Goal: Task Accomplishment & Management: Manage account settings

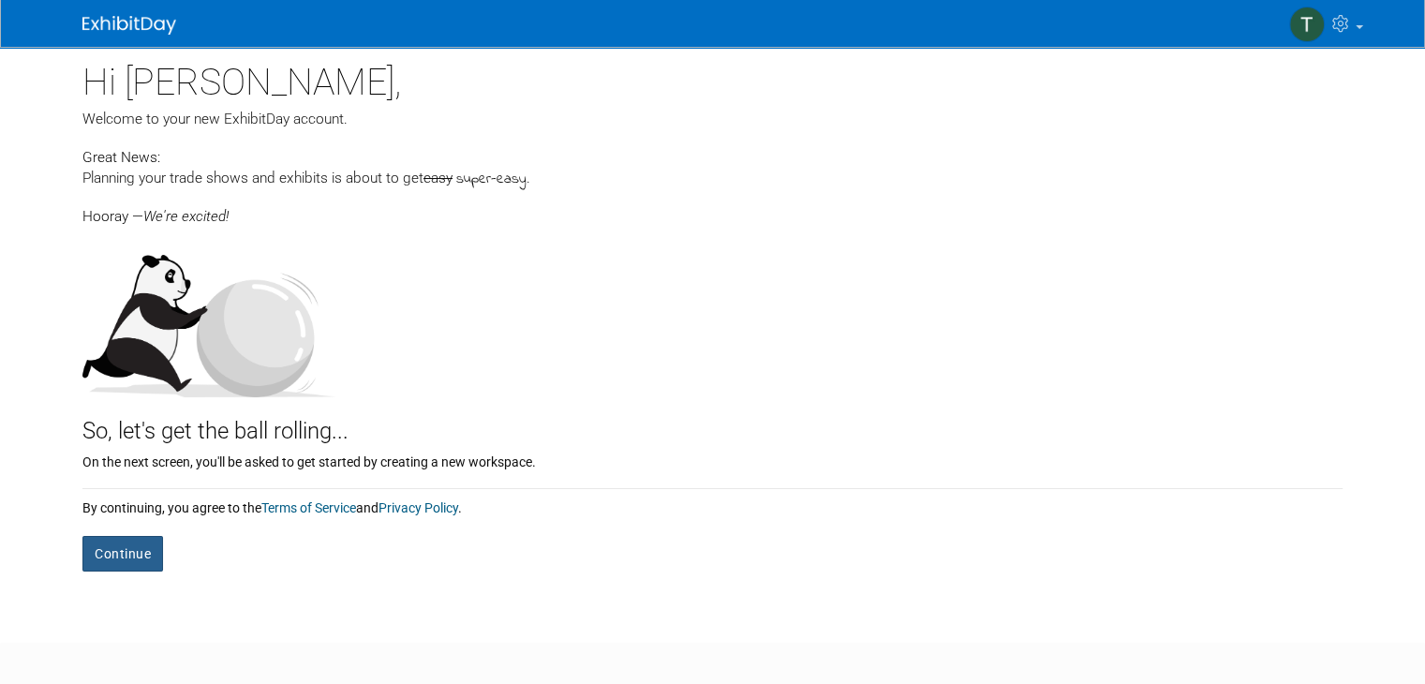
click at [126, 542] on button "Continue" at bounding box center [122, 554] width 81 height 36
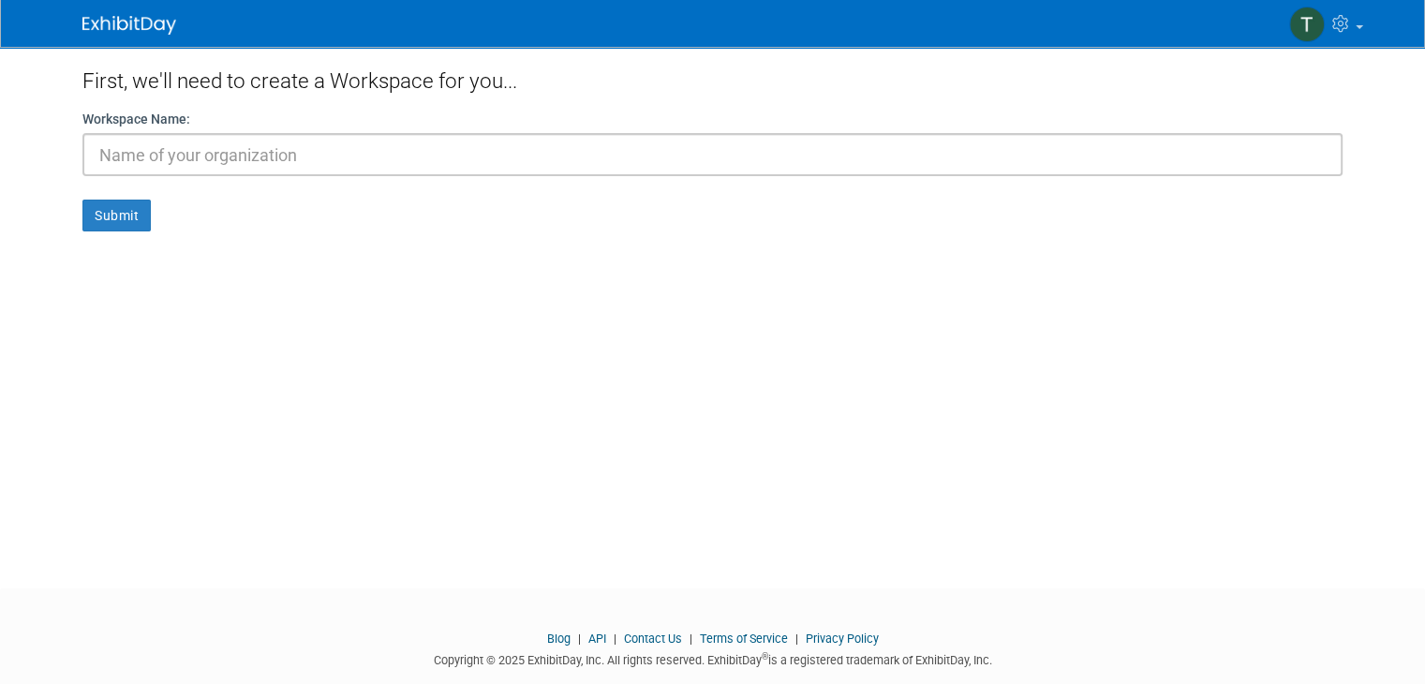
click at [235, 149] on input "text" at bounding box center [712, 154] width 1260 height 43
type input "Bluum"
click at [97, 230] on button "Submit" at bounding box center [116, 216] width 68 height 32
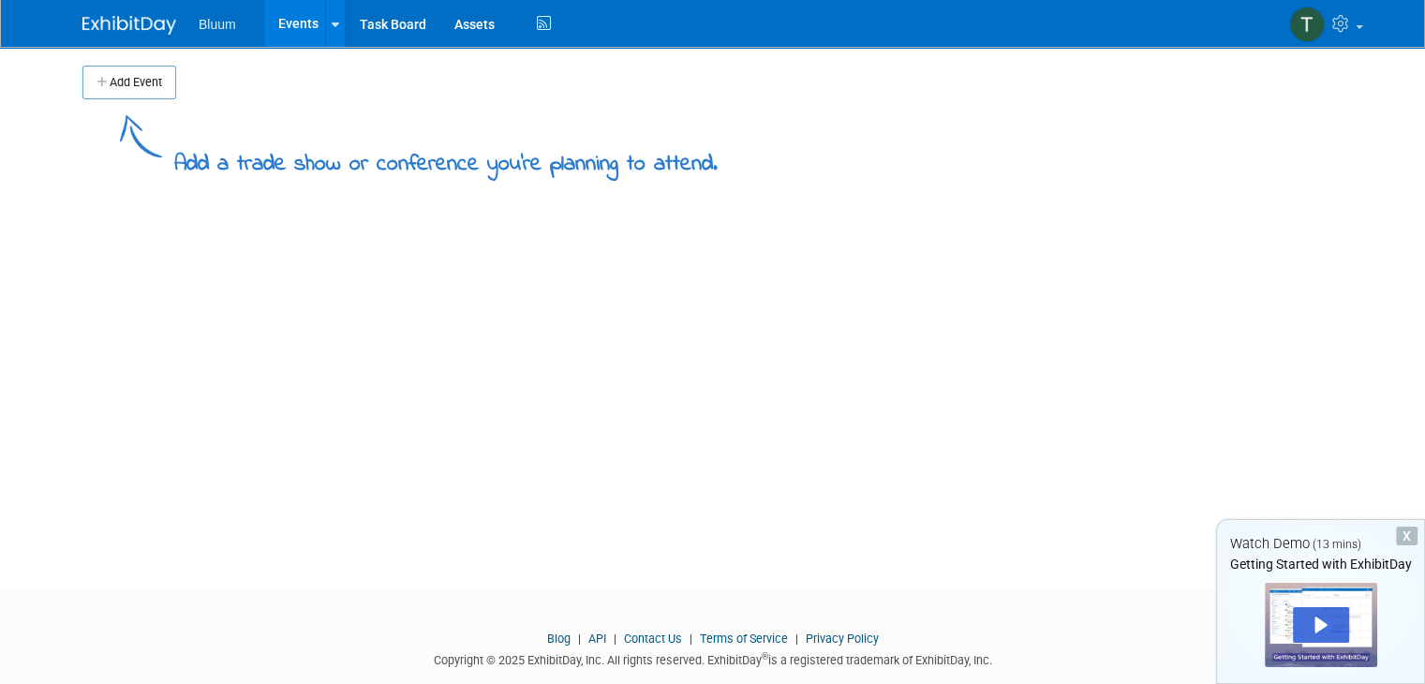
click at [339, 213] on div "Add Event Add a trade show or conference you're planning to attend. New Event D…" at bounding box center [712, 301] width 1288 height 508
click at [332, 22] on icon at bounding box center [335, 25] width 7 height 12
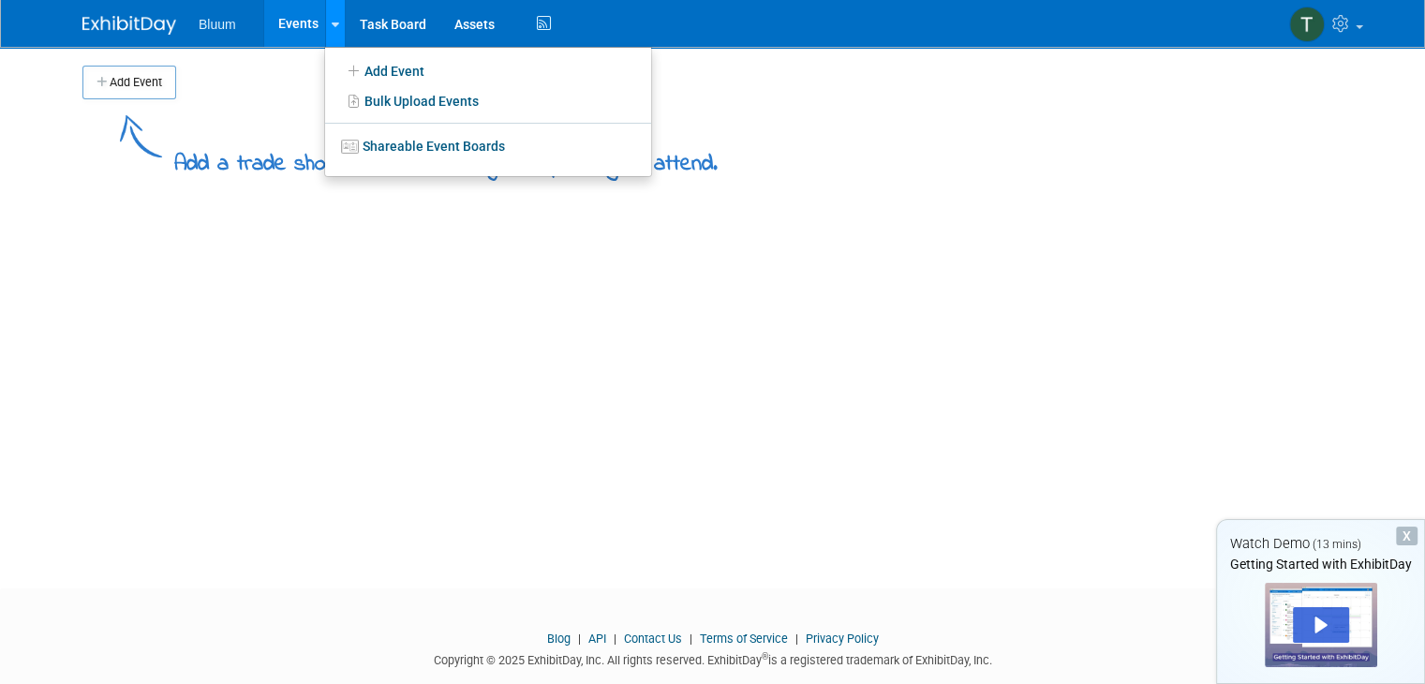
click at [332, 16] on div at bounding box center [335, 23] width 7 height 19
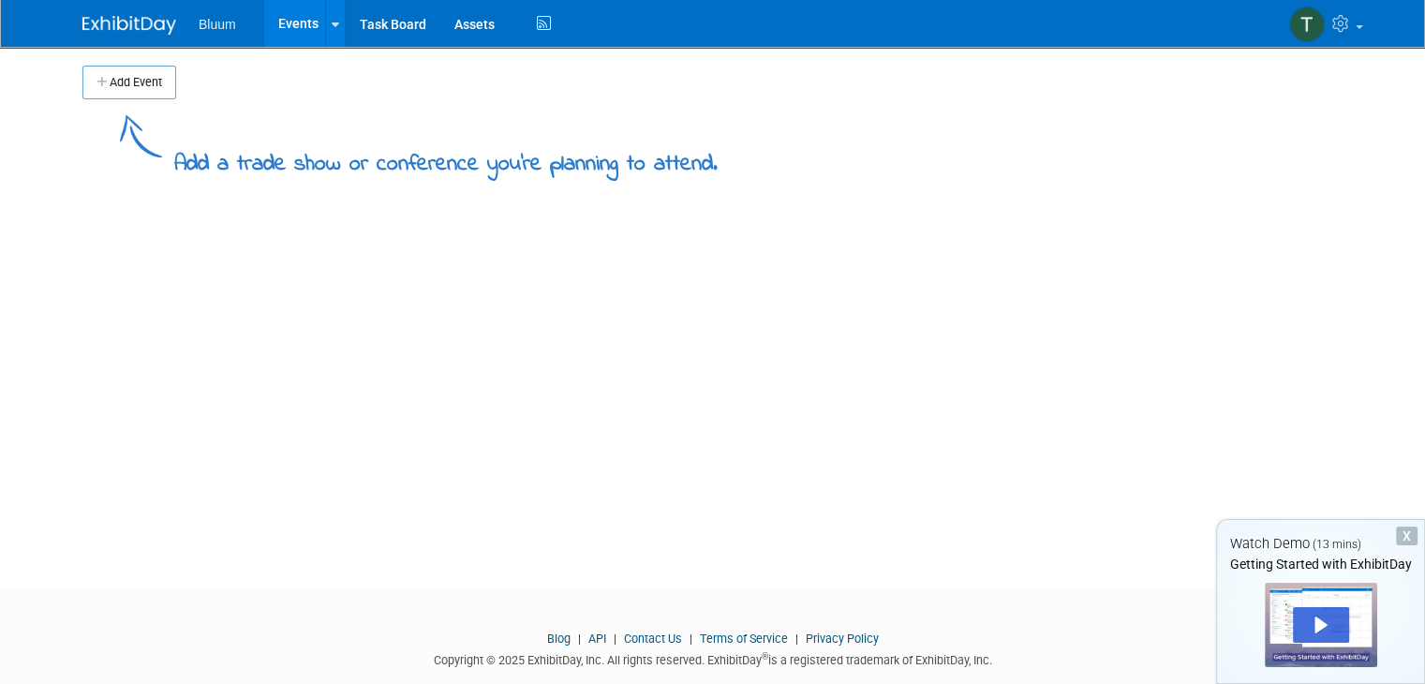
click at [210, 20] on span "Bluum" at bounding box center [217, 24] width 37 height 15
click at [469, 20] on link "Assets" at bounding box center [474, 23] width 68 height 47
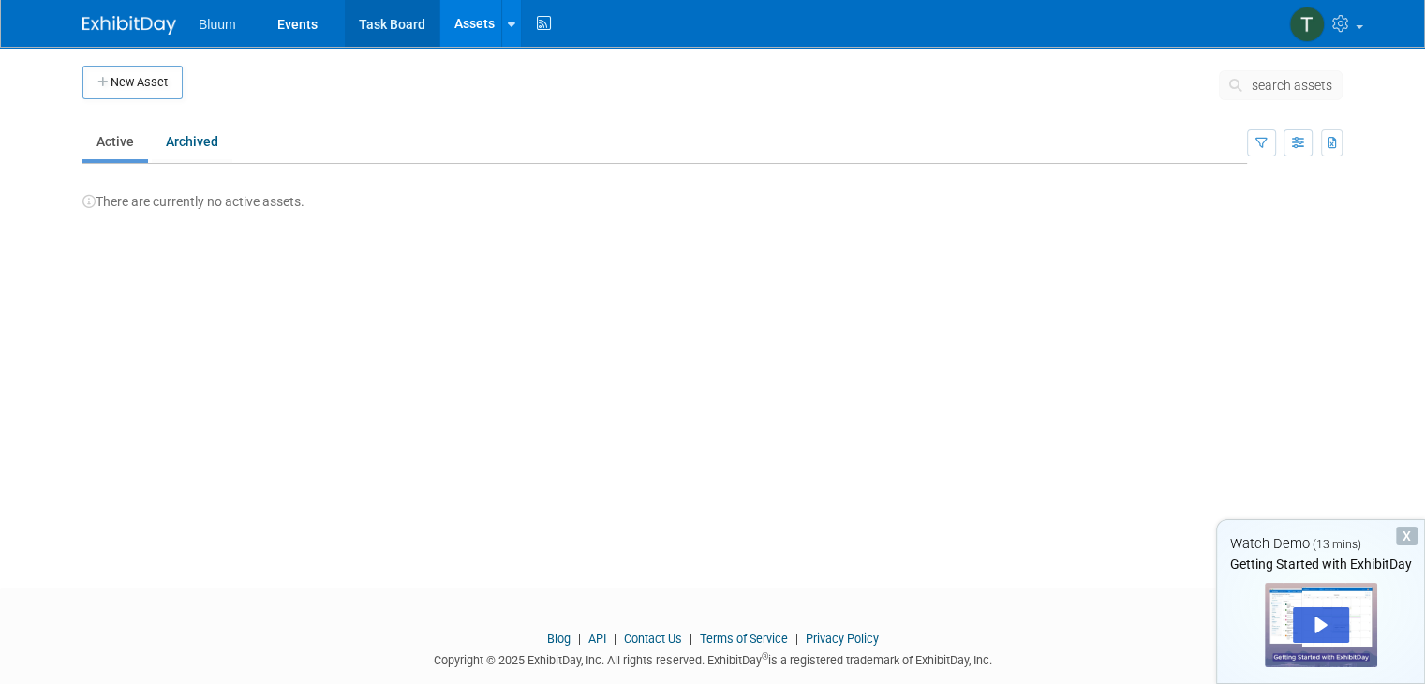
click at [358, 29] on link "Task Board" at bounding box center [392, 23] width 95 height 47
